Goal: Transaction & Acquisition: Purchase product/service

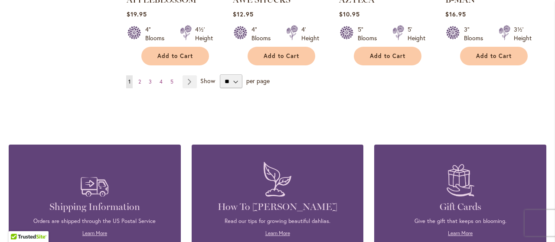
scroll to position [883, 0]
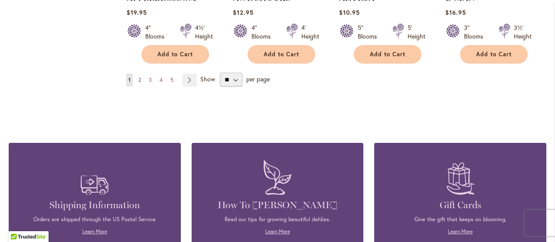
click at [138, 77] on span "2" at bounding box center [139, 80] width 3 height 6
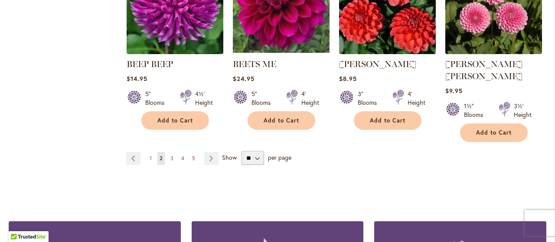
scroll to position [840, 0]
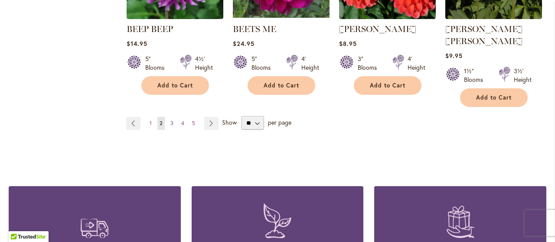
click at [170, 120] on span "3" at bounding box center [171, 123] width 3 height 6
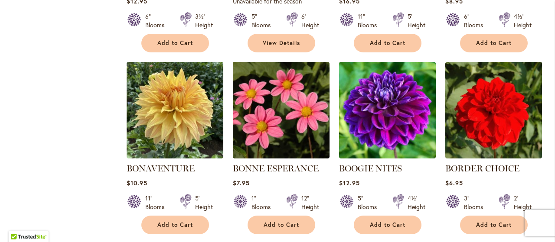
scroll to position [710, 0]
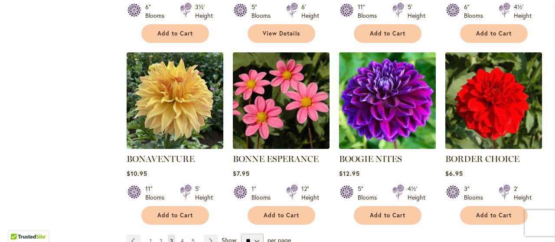
click at [387, 103] on img at bounding box center [386, 100] width 101 height 101
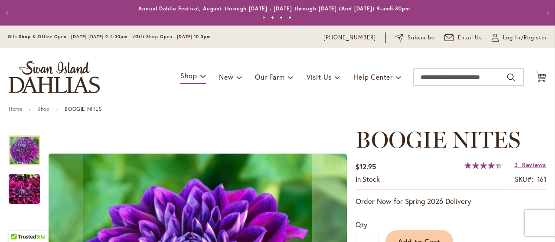
scroll to position [217, 0]
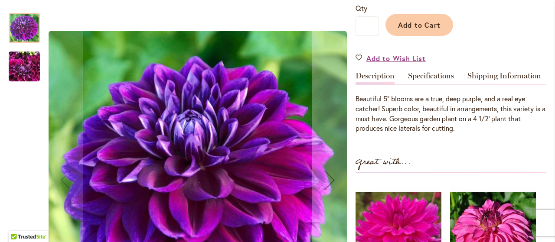
click at [14, 61] on img "BOOGIE NITES" at bounding box center [24, 67] width 31 height 42
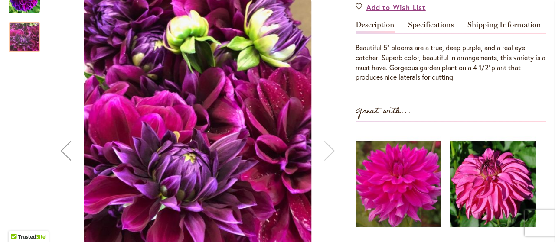
scroll to position [260, 0]
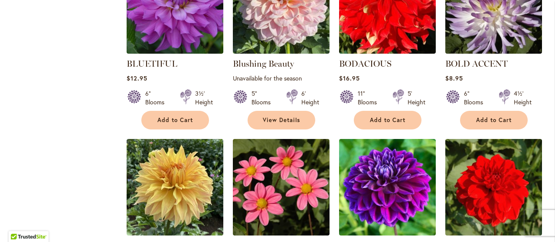
scroll to position [753, 0]
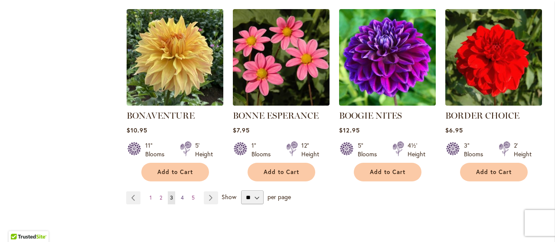
click at [181, 195] on span "4" at bounding box center [182, 198] width 3 height 6
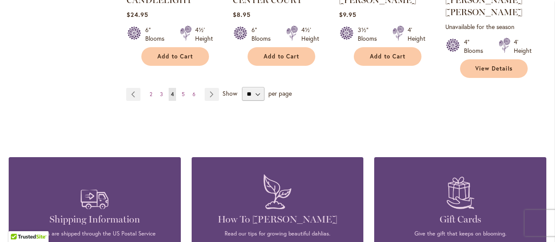
scroll to position [883, 0]
